Goal: Task Accomplishment & Management: Manage account settings

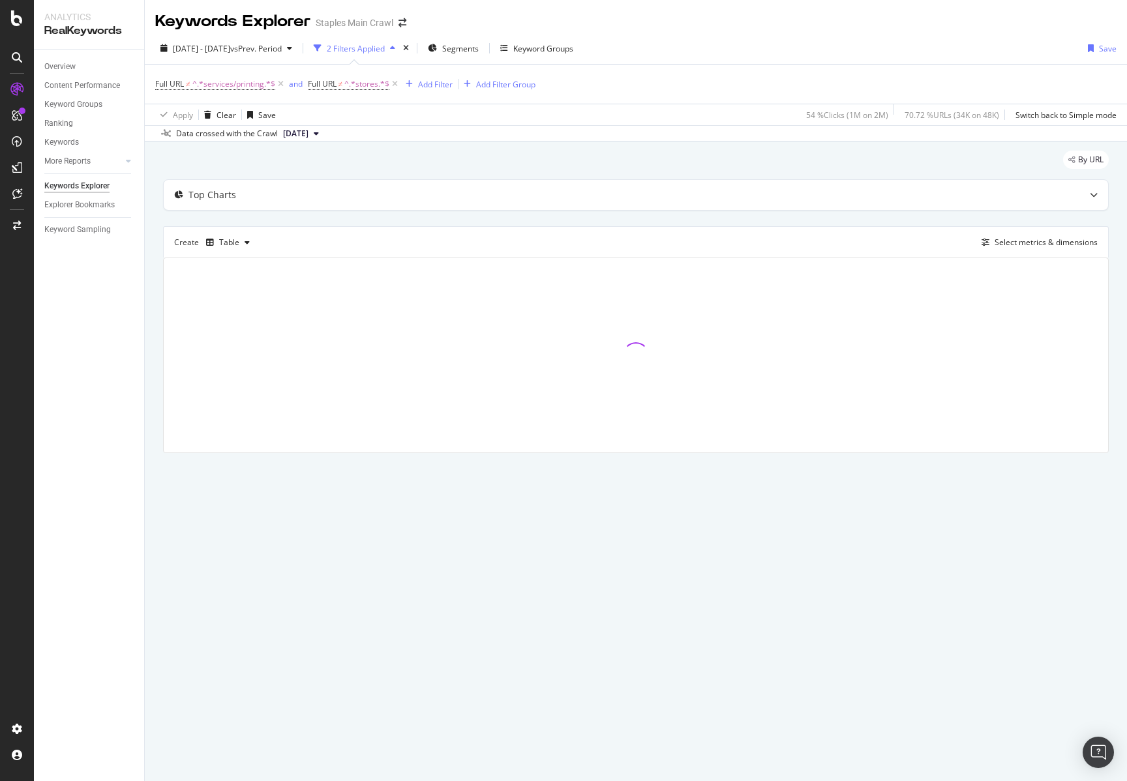
click at [7, 6] on div at bounding box center [17, 390] width 34 height 781
click at [20, 14] on icon at bounding box center [17, 18] width 12 height 16
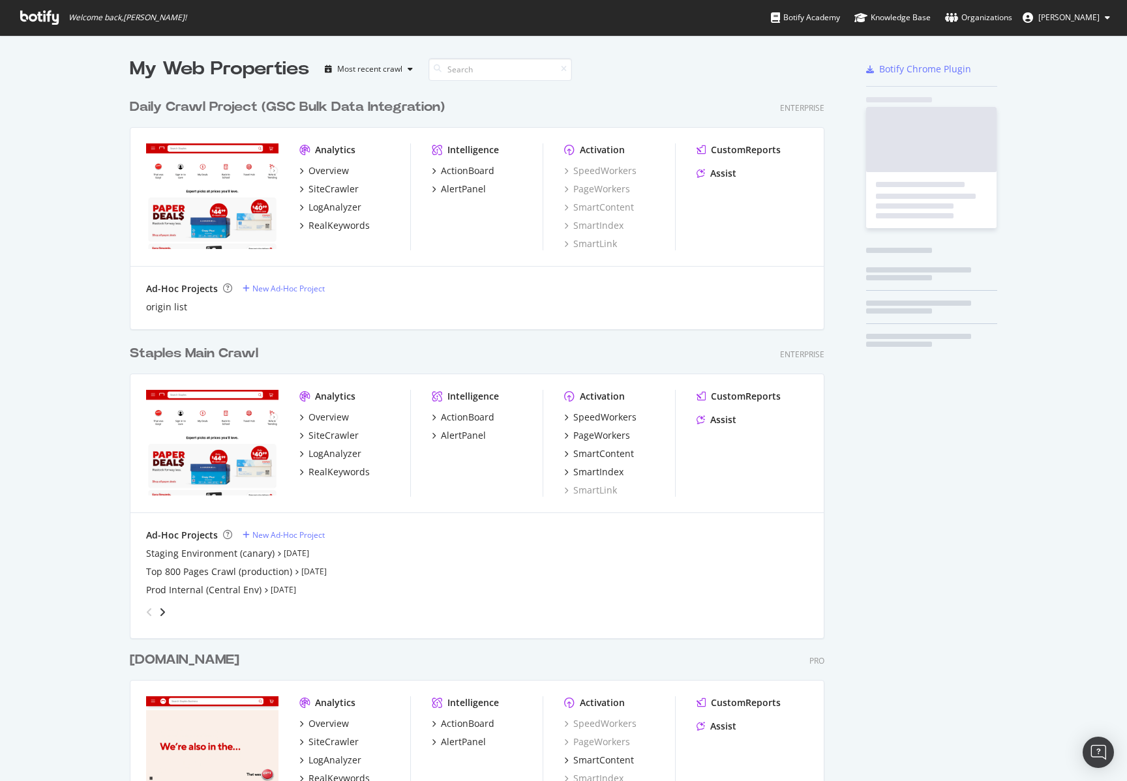
scroll to position [1018, 695]
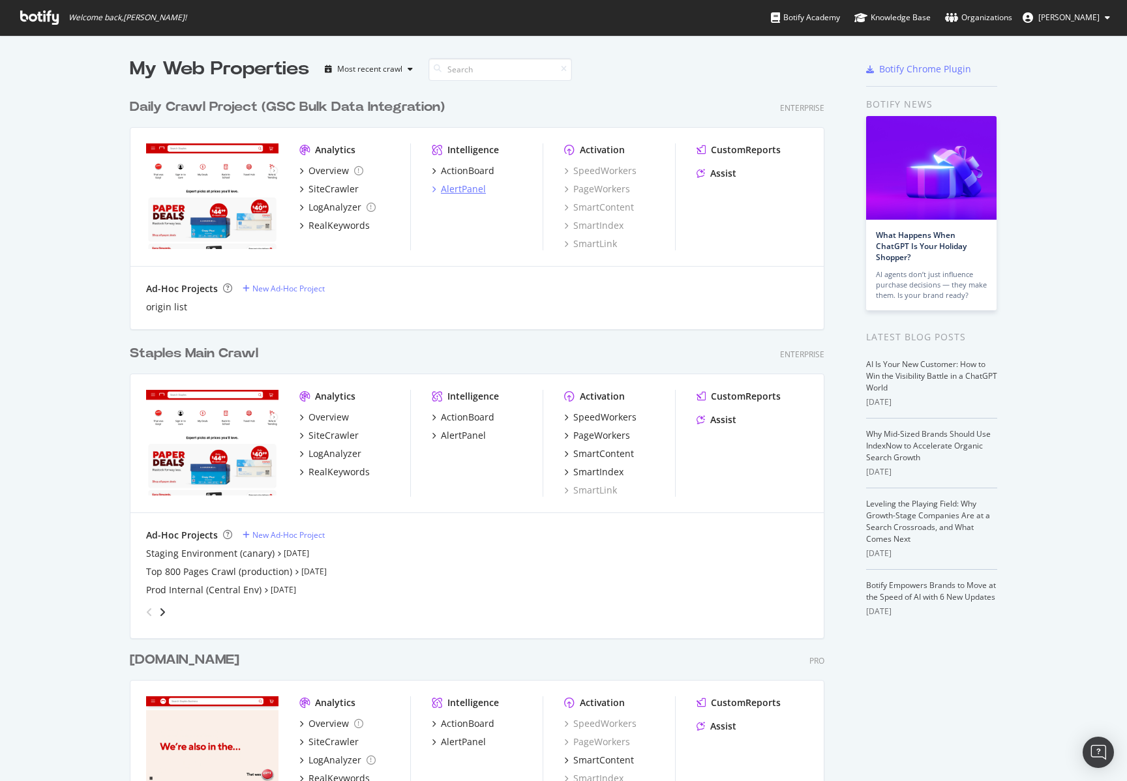
click at [467, 194] on div "AlertPanel" at bounding box center [463, 189] width 45 height 13
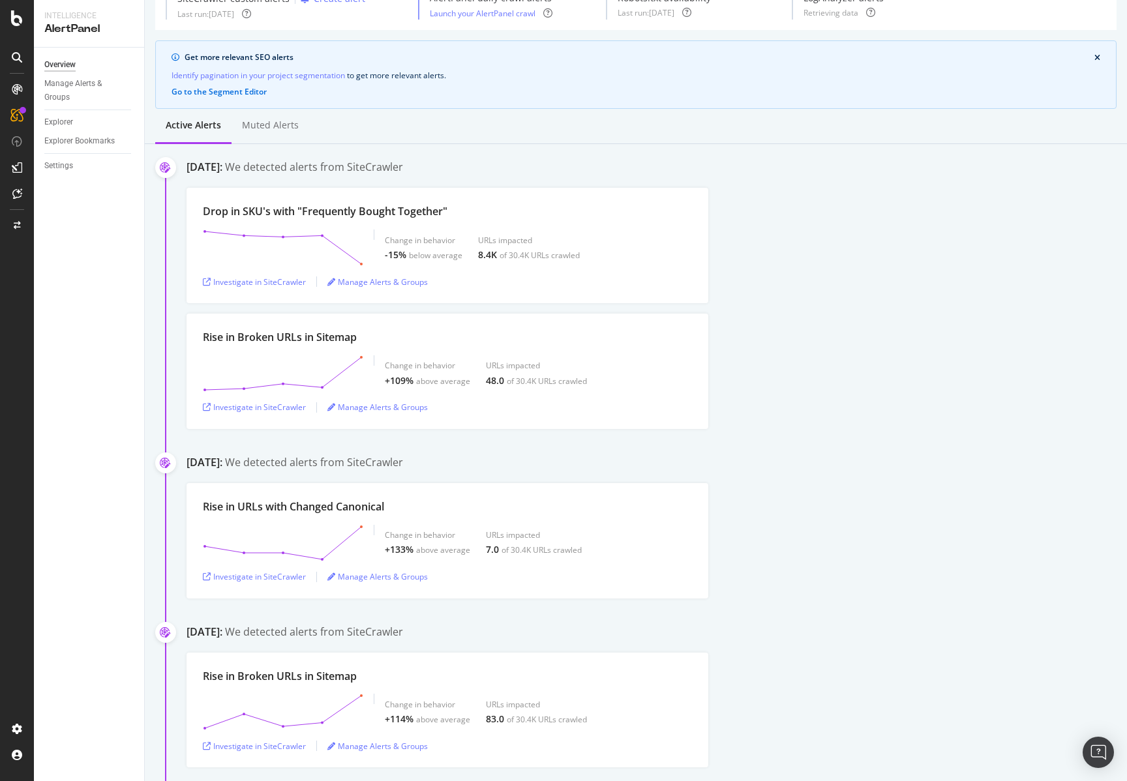
scroll to position [74, 0]
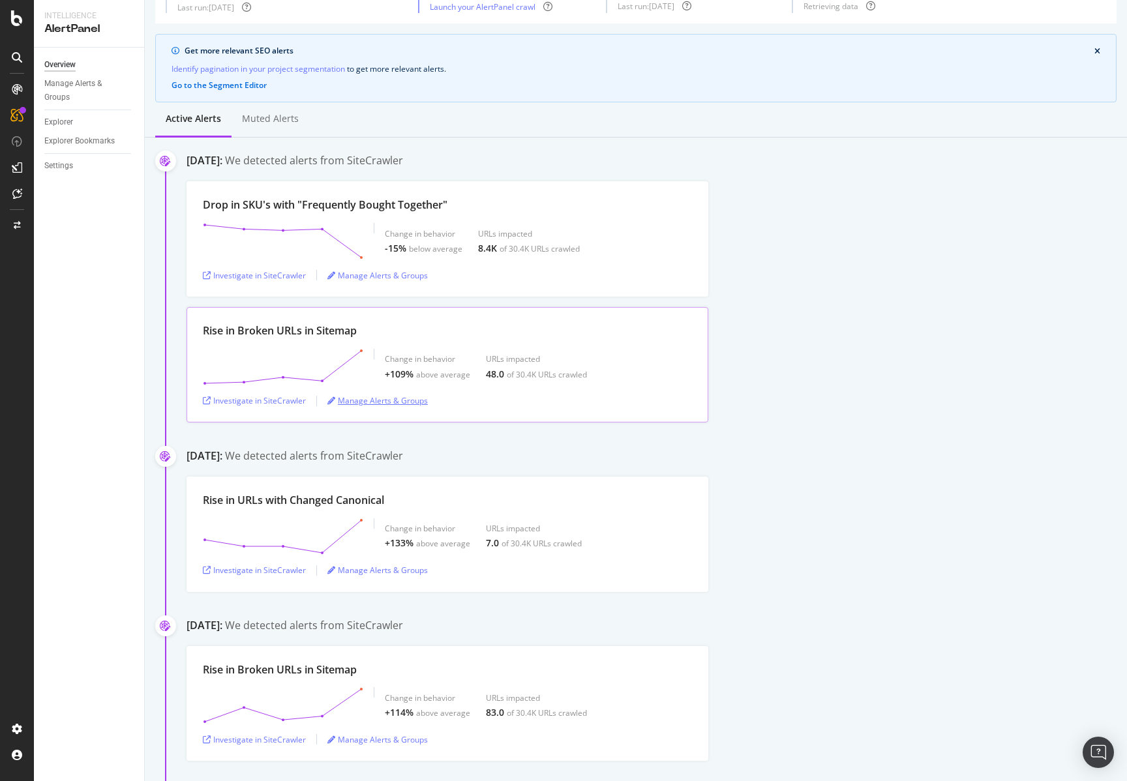
click at [374, 404] on div "Manage Alerts & Groups" at bounding box center [377, 400] width 100 height 11
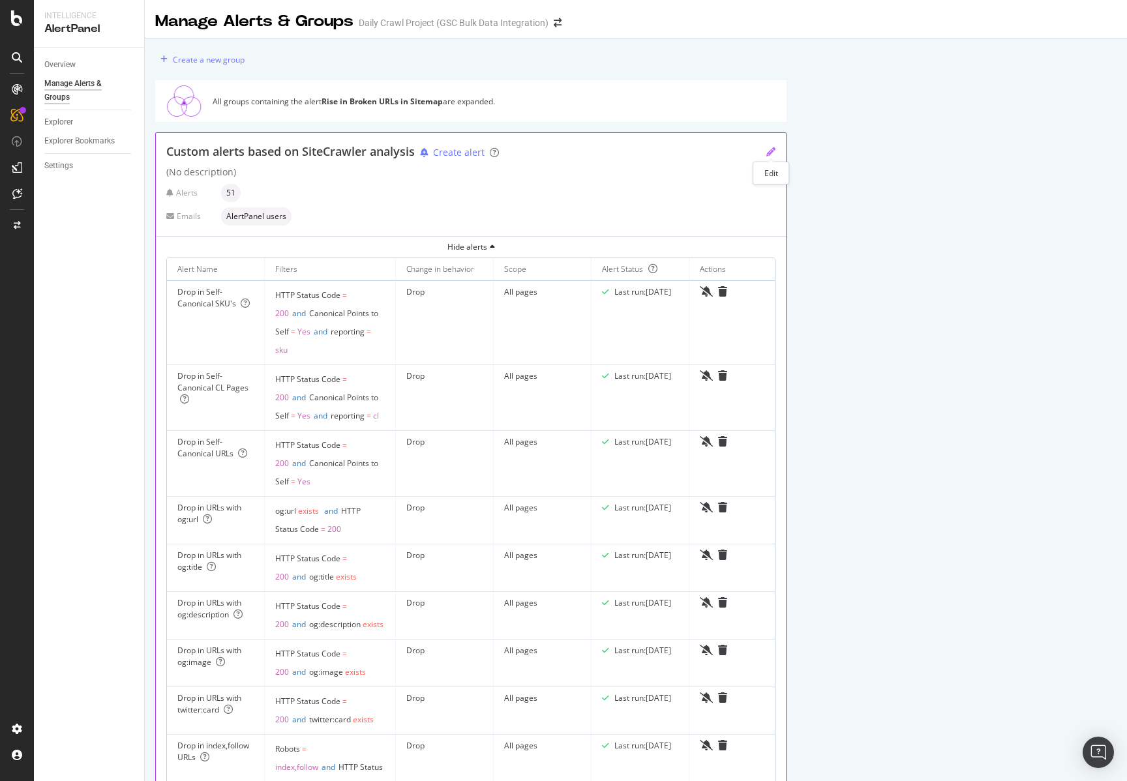
click at [771, 151] on icon "pencil" at bounding box center [770, 151] width 9 height 9
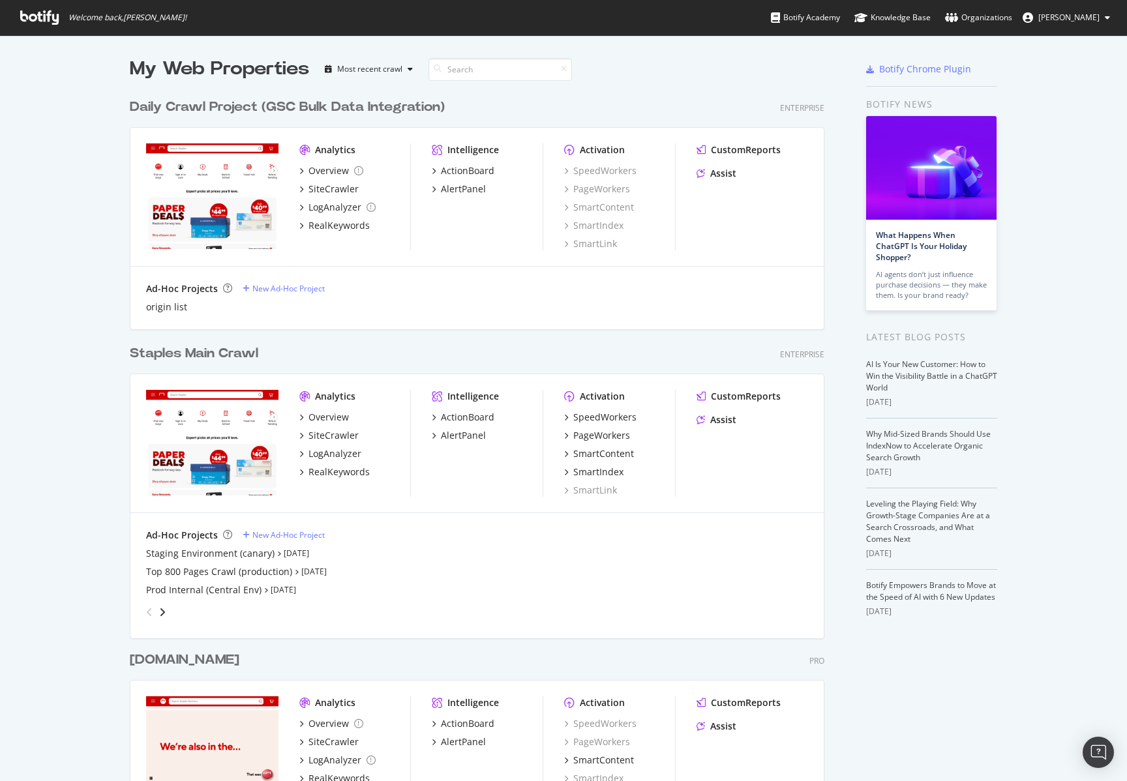
scroll to position [771, 1107]
